Goal: Ask a question

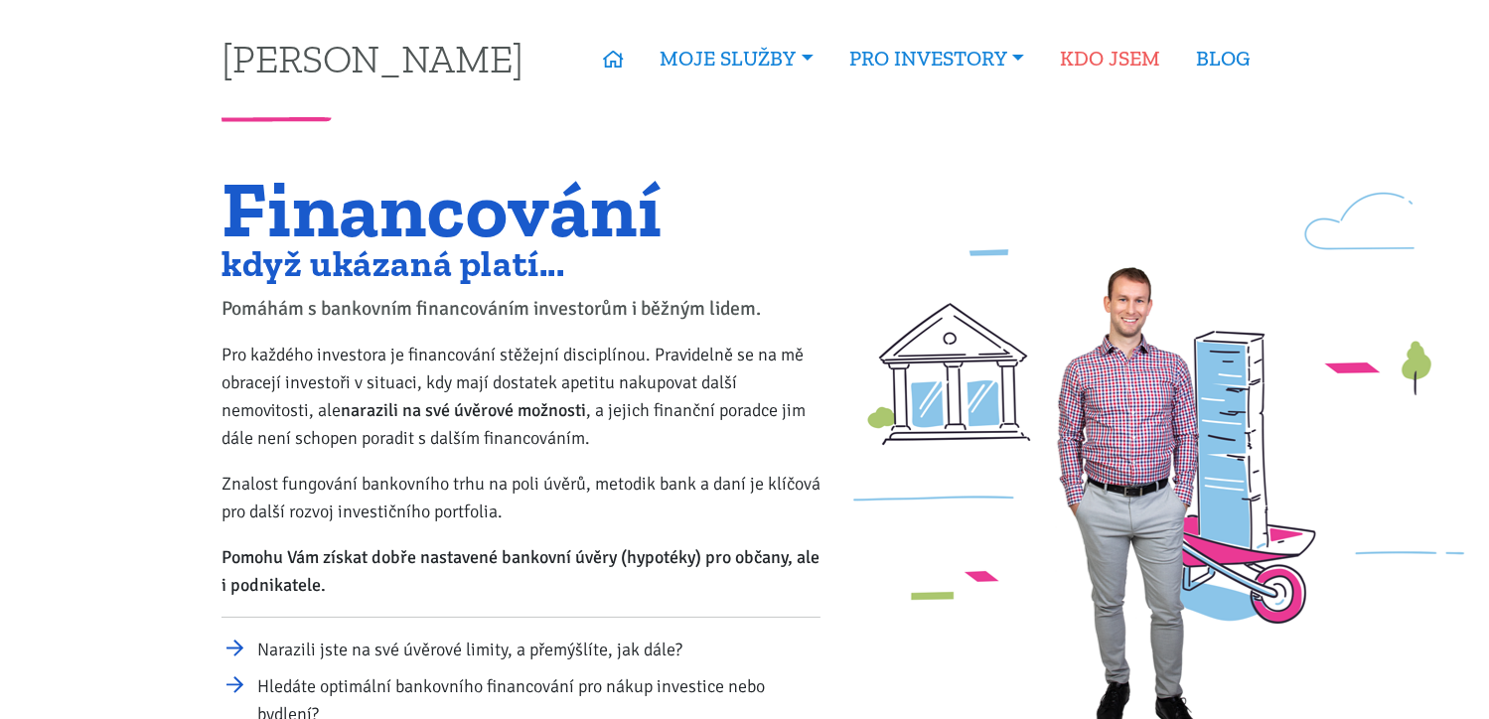
click at [1136, 60] on link "KDO JSEM" at bounding box center [1110, 59] width 136 height 46
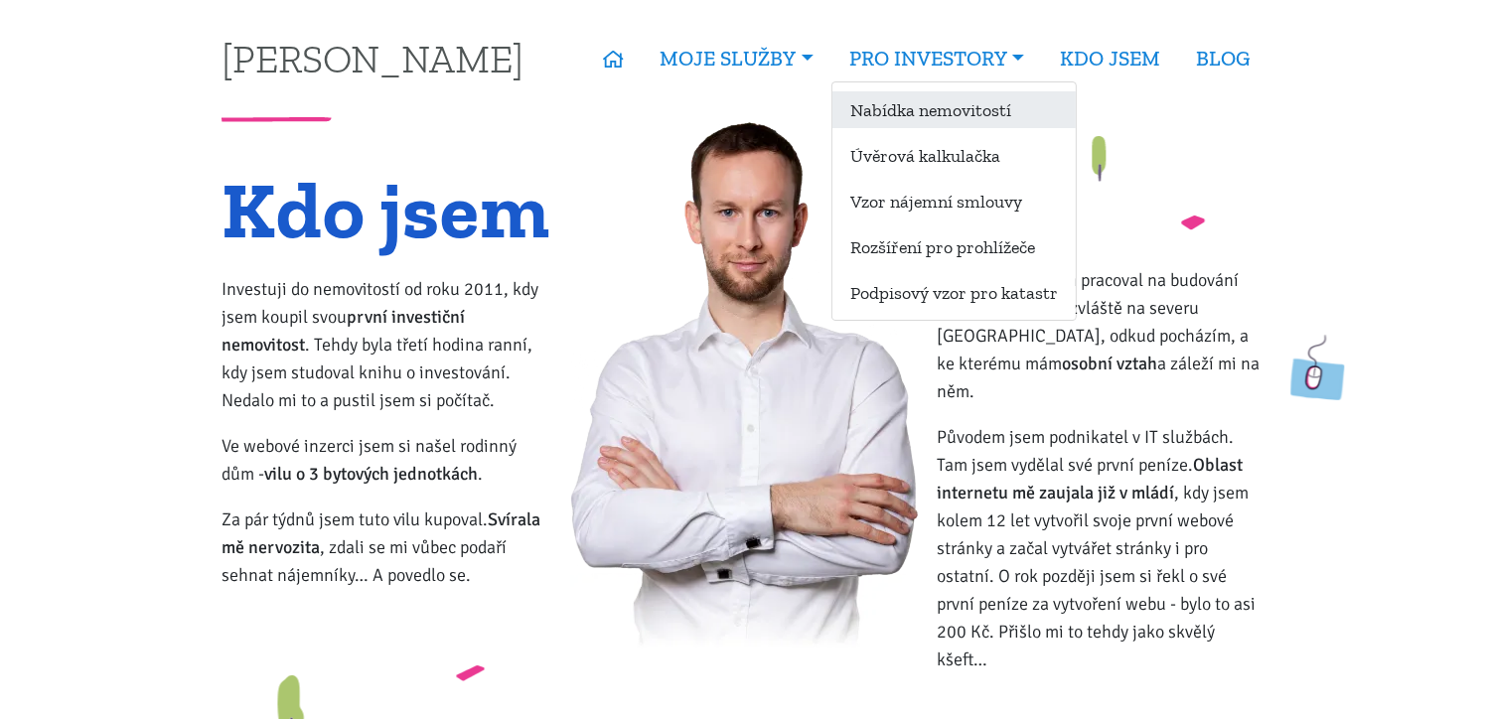
click at [1013, 106] on link "Nabídka nemovitostí" at bounding box center [953, 109] width 243 height 37
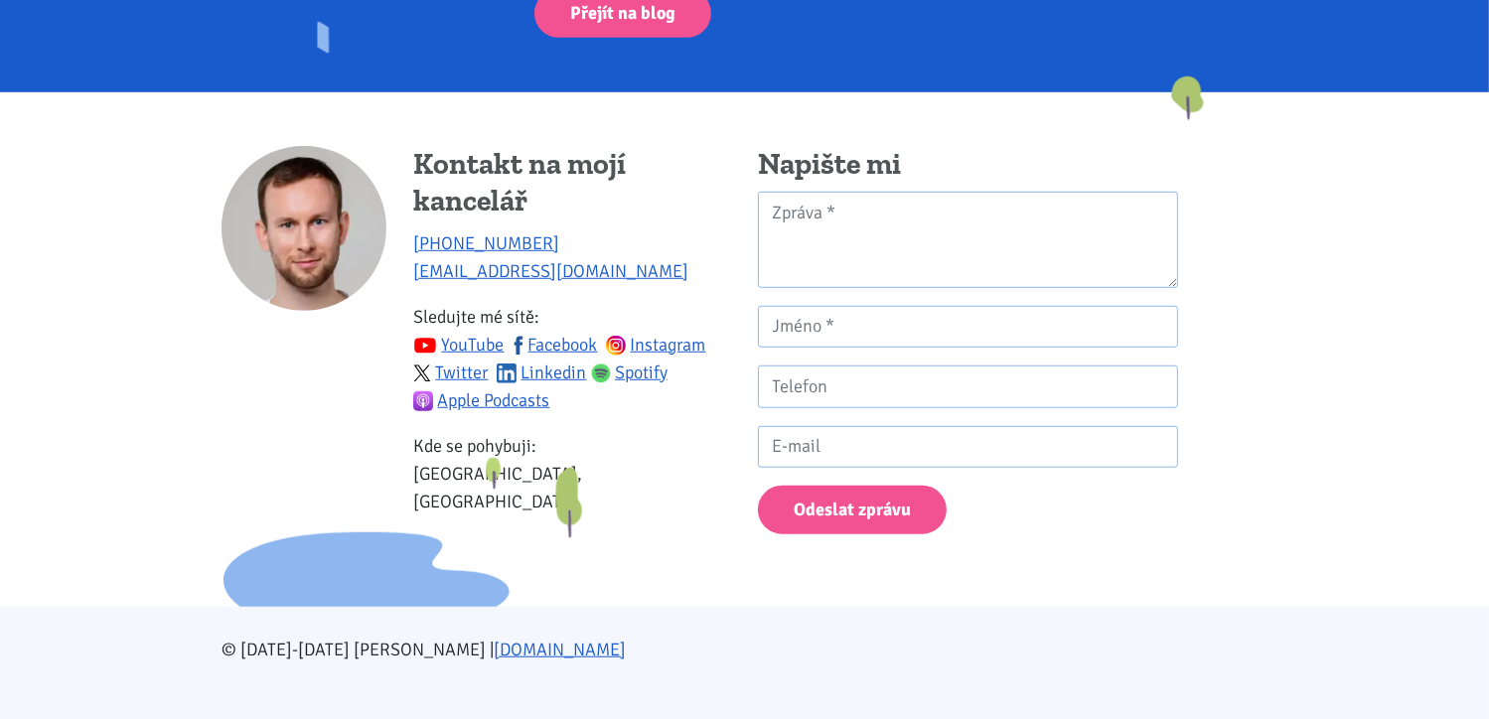
scroll to position [1426, 0]
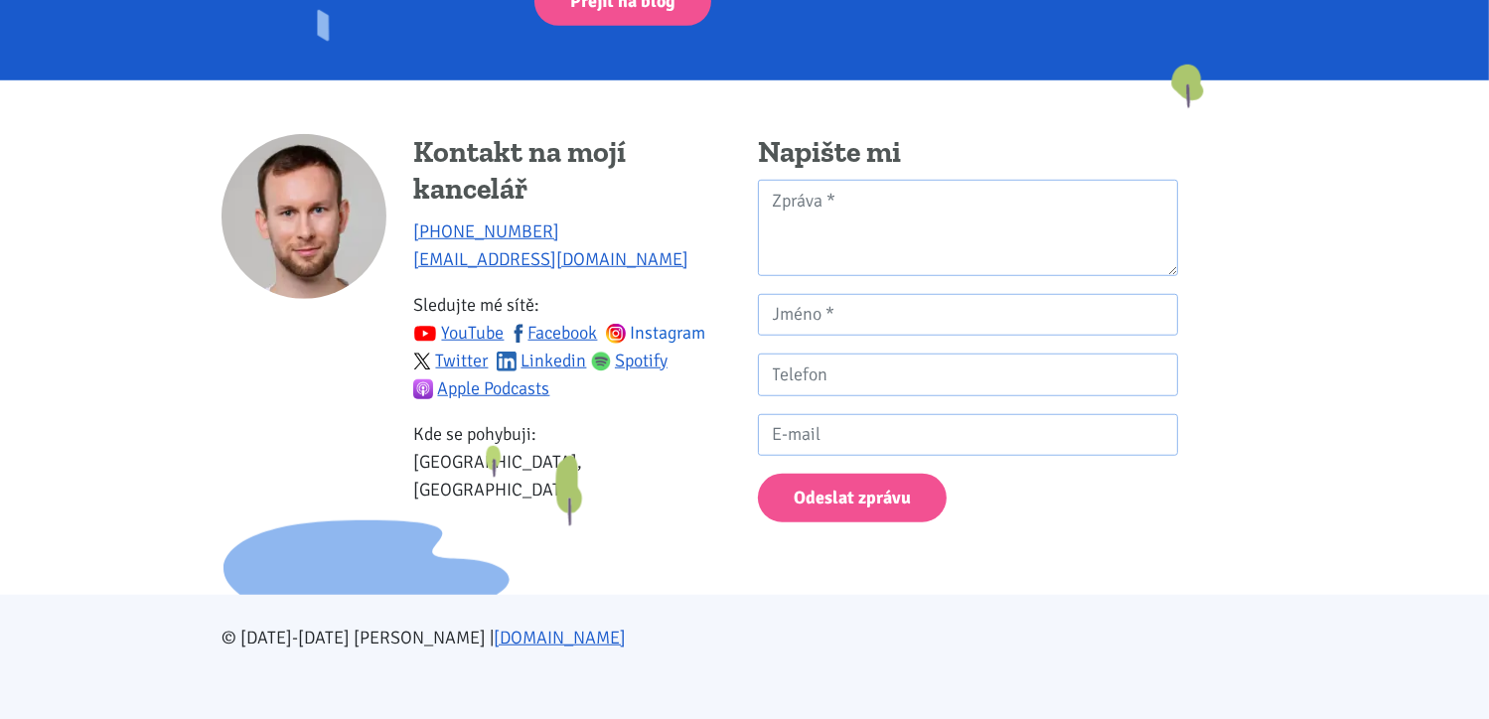
click at [676, 322] on link "Instagram" at bounding box center [656, 333] width 100 height 22
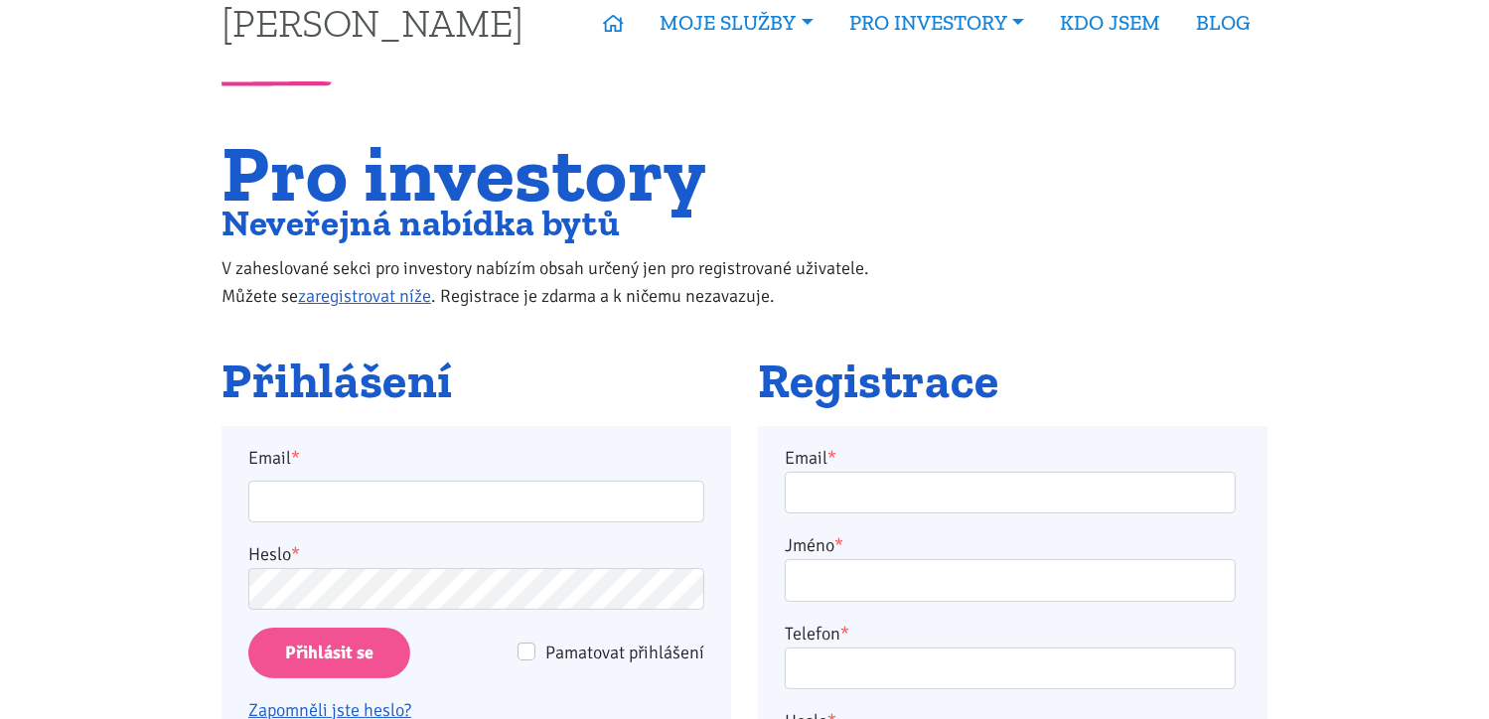
scroll to position [0, 0]
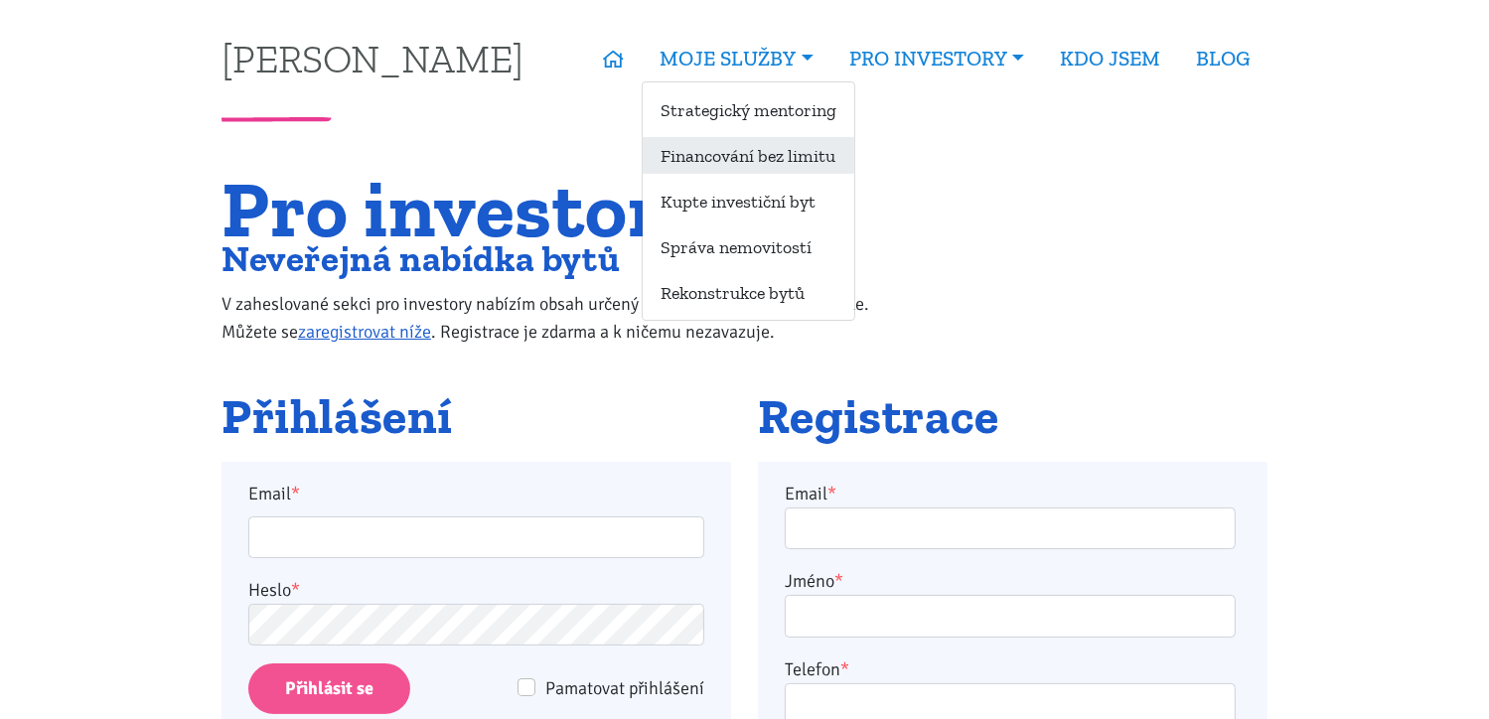
click at [779, 165] on link "Financování bez limitu" at bounding box center [749, 155] width 212 height 37
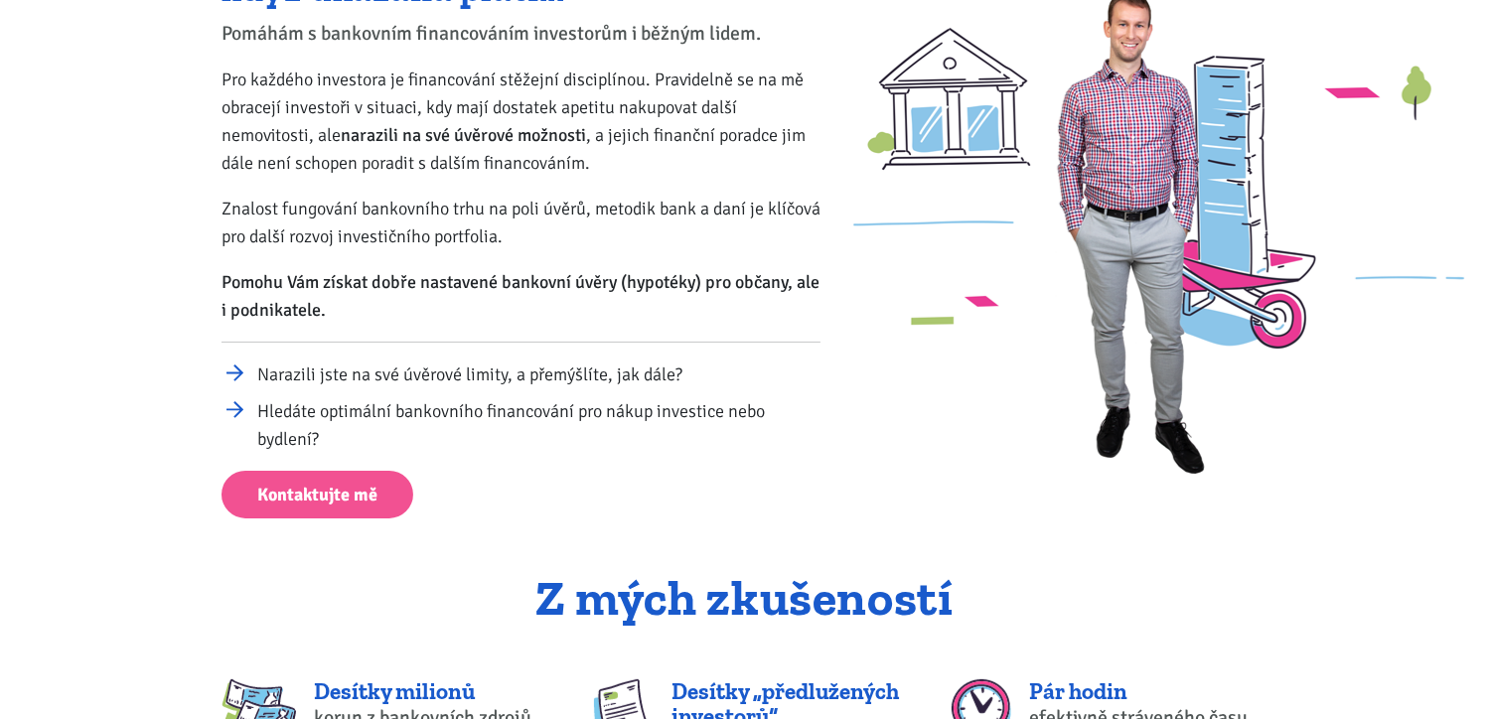
scroll to position [298, 0]
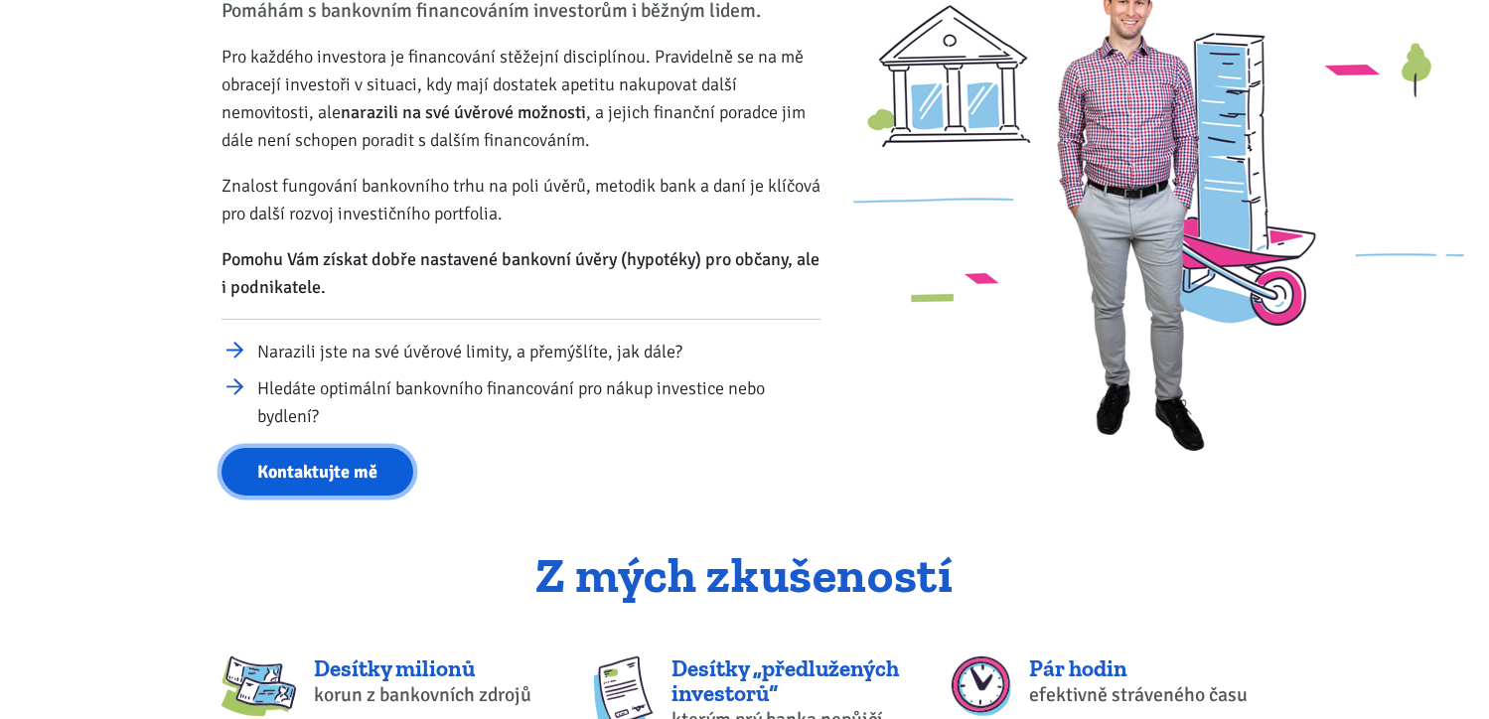
click at [338, 472] on link "Kontaktujte mě" at bounding box center [317, 472] width 192 height 49
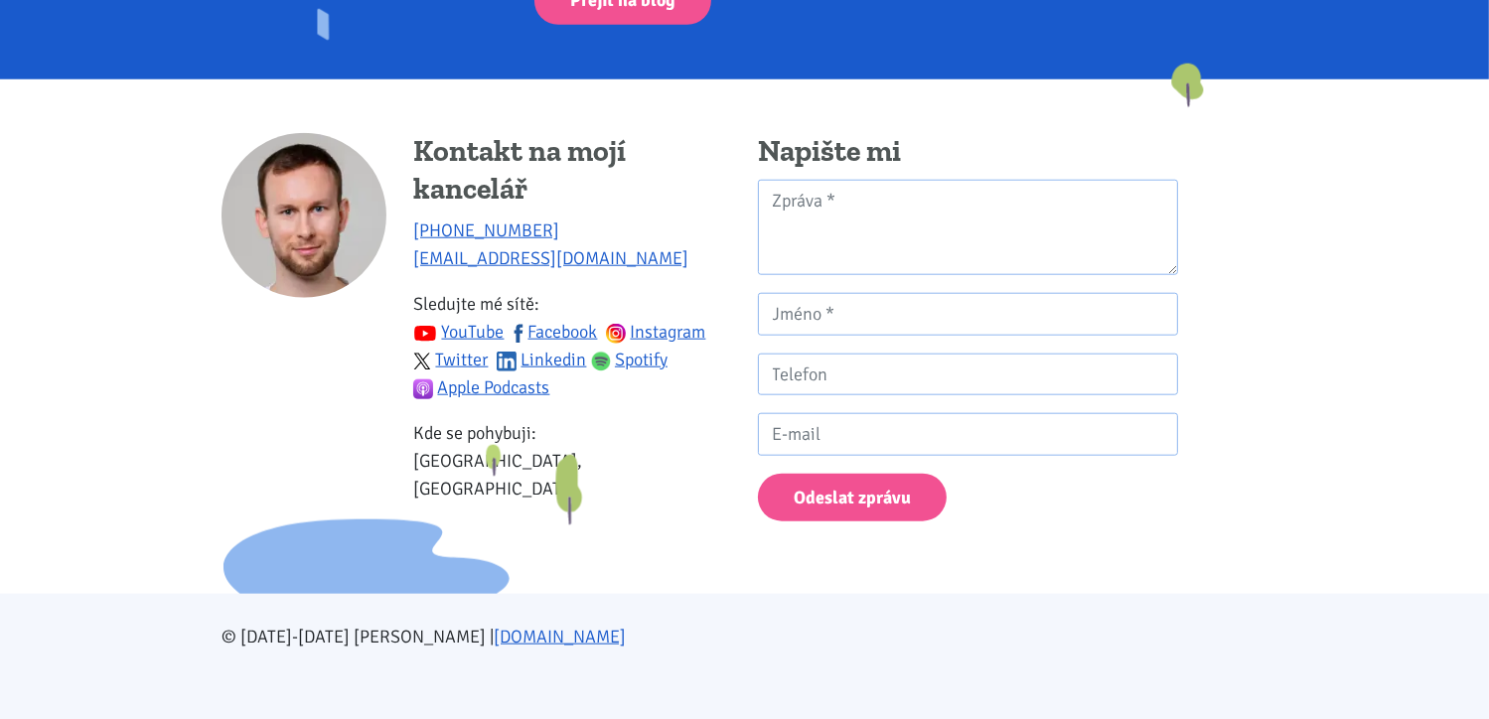
scroll to position [1940, 0]
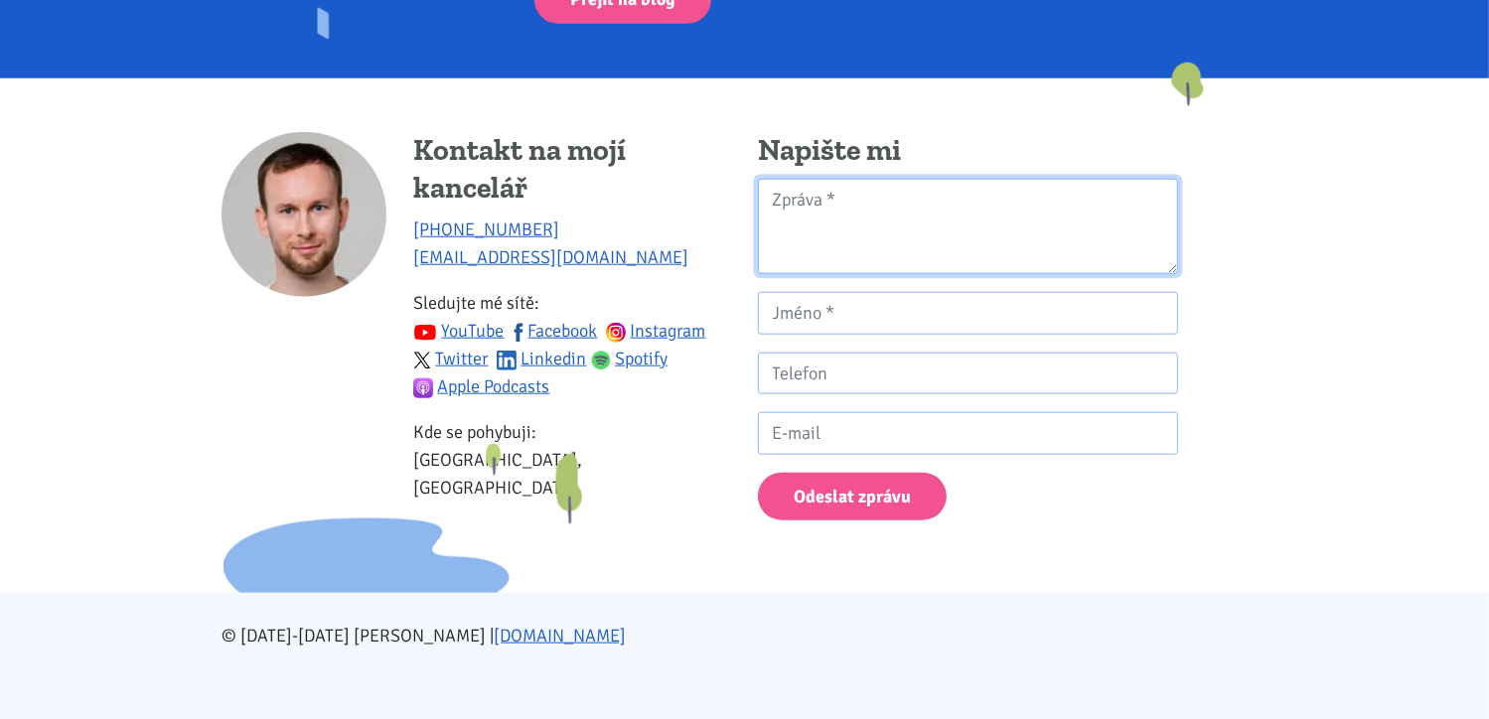
click at [810, 200] on textarea "Kontaktní formulář" at bounding box center [968, 227] width 420 height 96
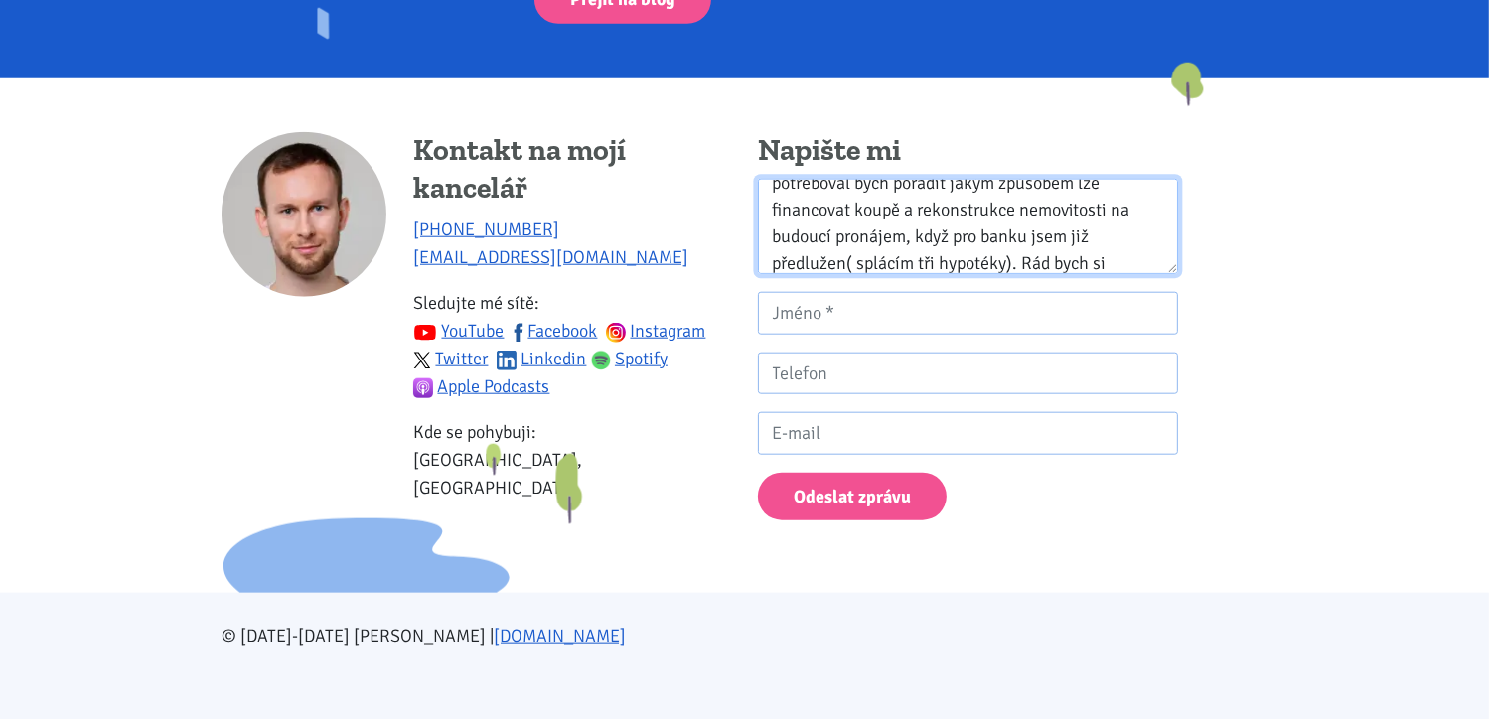
scroll to position [72, 0]
type textarea "Dobrý den, potřeboval bych poradit jakým způsobem lze financovat koupě a rekons…"
